Goal: Use online tool/utility: Utilize a website feature to perform a specific function

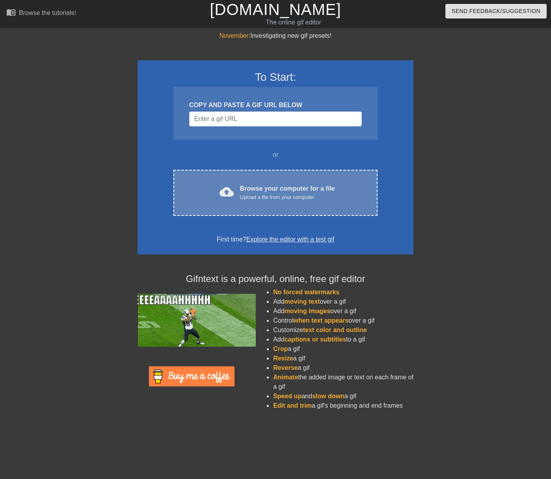
click at [296, 180] on div "cloud_upload Browse your computer for a file Upload a file from your computer C…" at bounding box center [275, 193] width 204 height 46
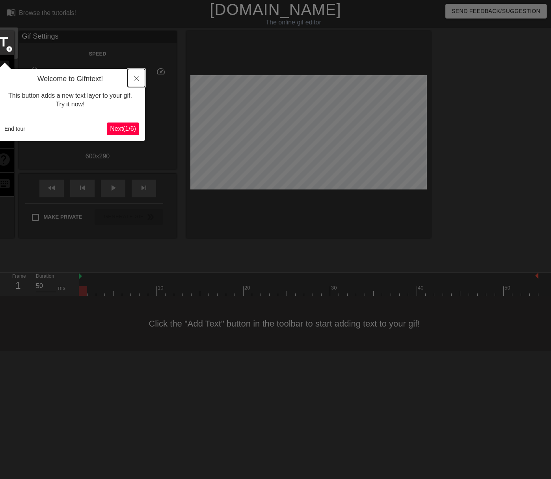
click at [138, 76] on icon "Close" at bounding box center [137, 79] width 6 height 6
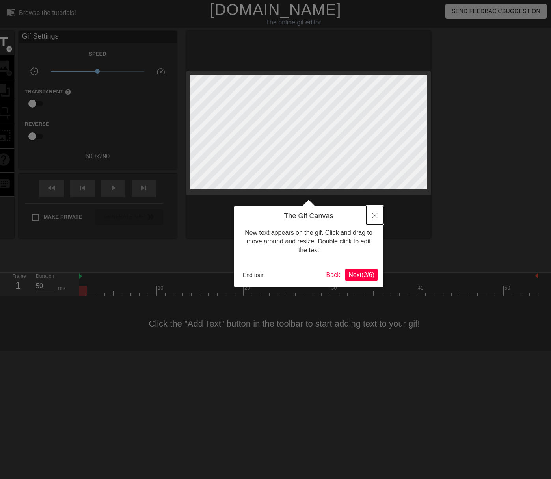
click at [374, 210] on button "Close" at bounding box center [374, 215] width 17 height 18
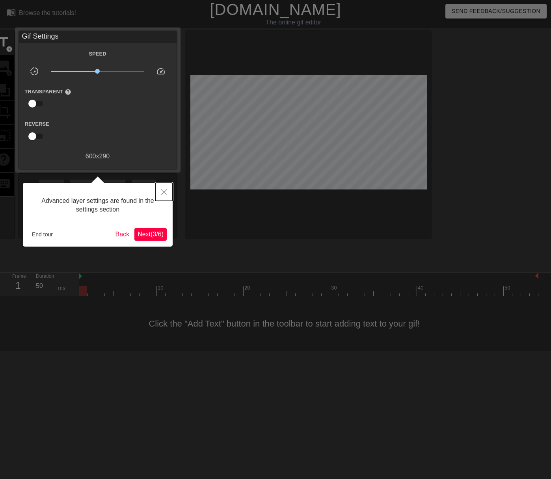
click at [166, 193] on icon "Close" at bounding box center [164, 193] width 6 height 6
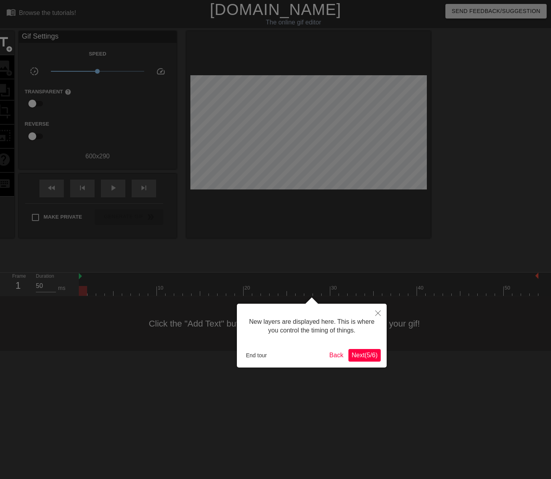
scroll to position [7, 0]
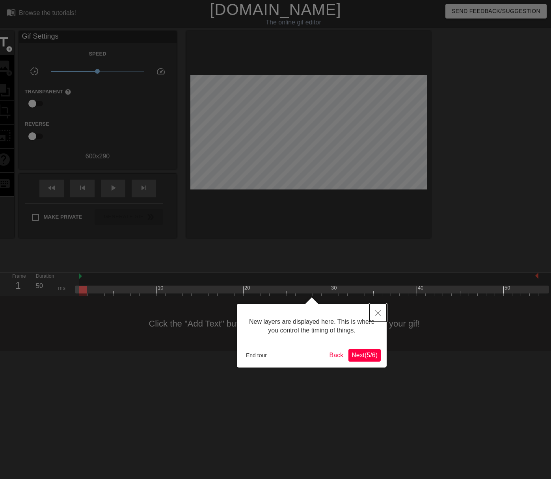
click at [375, 310] on button "Close" at bounding box center [377, 313] width 17 height 18
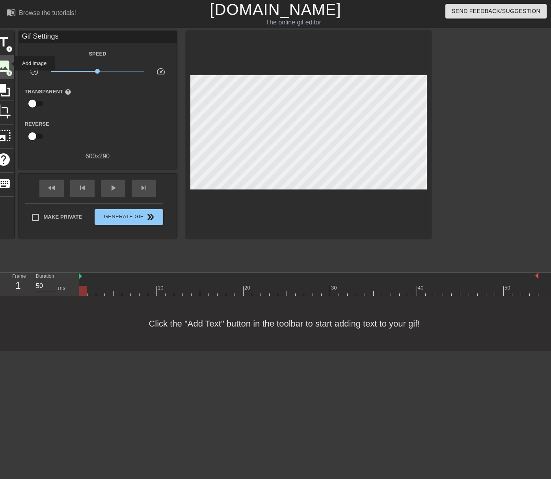
click at [9, 63] on span "image" at bounding box center [3, 66] width 15 height 15
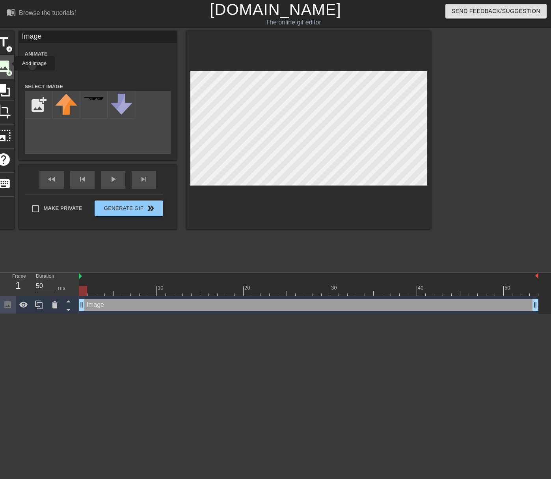
scroll to position [0, 0]
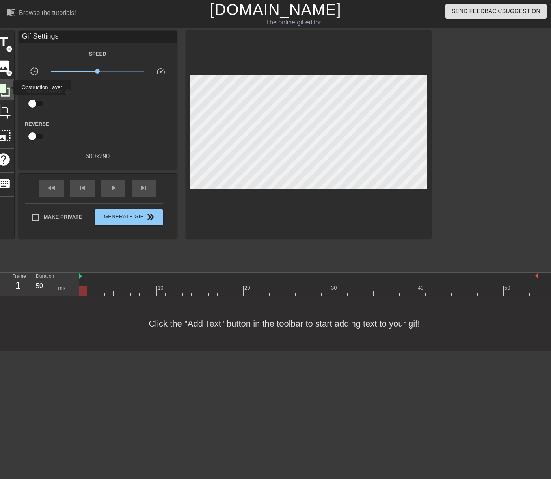
click at [8, 88] on icon at bounding box center [3, 90] width 13 height 13
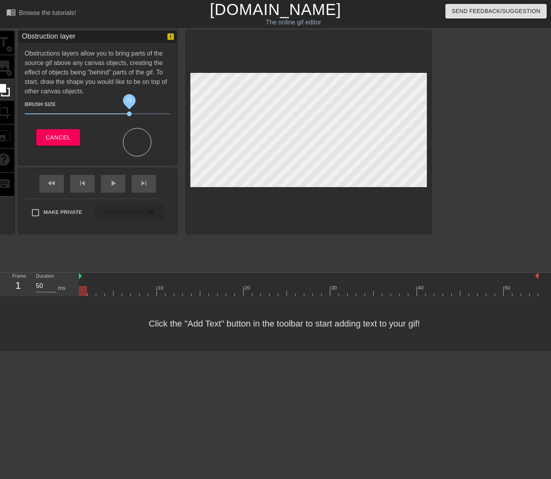
drag, startPoint x: 74, startPoint y: 116, endPoint x: 129, endPoint y: 116, distance: 55.2
click at [129, 116] on span "72" at bounding box center [98, 113] width 146 height 9
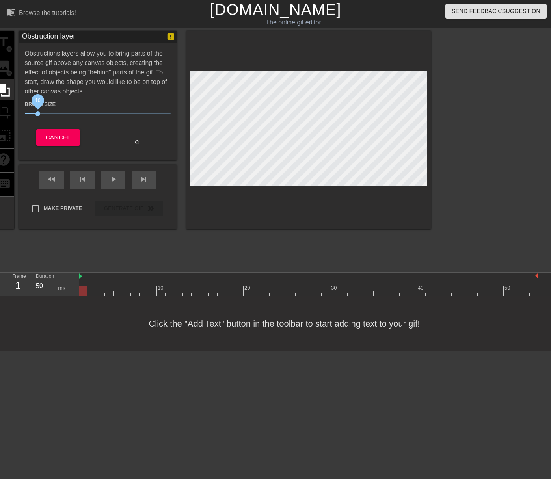
drag, startPoint x: 129, startPoint y: 116, endPoint x: 37, endPoint y: 113, distance: 91.5
click at [37, 113] on span "10" at bounding box center [37, 114] width 5 height 5
click at [5, 46] on div "title add_circle image add_circle crop photo_size_select_large help keyboard" at bounding box center [3, 130] width 21 height 198
click at [9, 73] on div "title add_circle image add_circle crop photo_size_select_large help keyboard" at bounding box center [3, 130] width 21 height 198
